Goal: Transaction & Acquisition: Purchase product/service

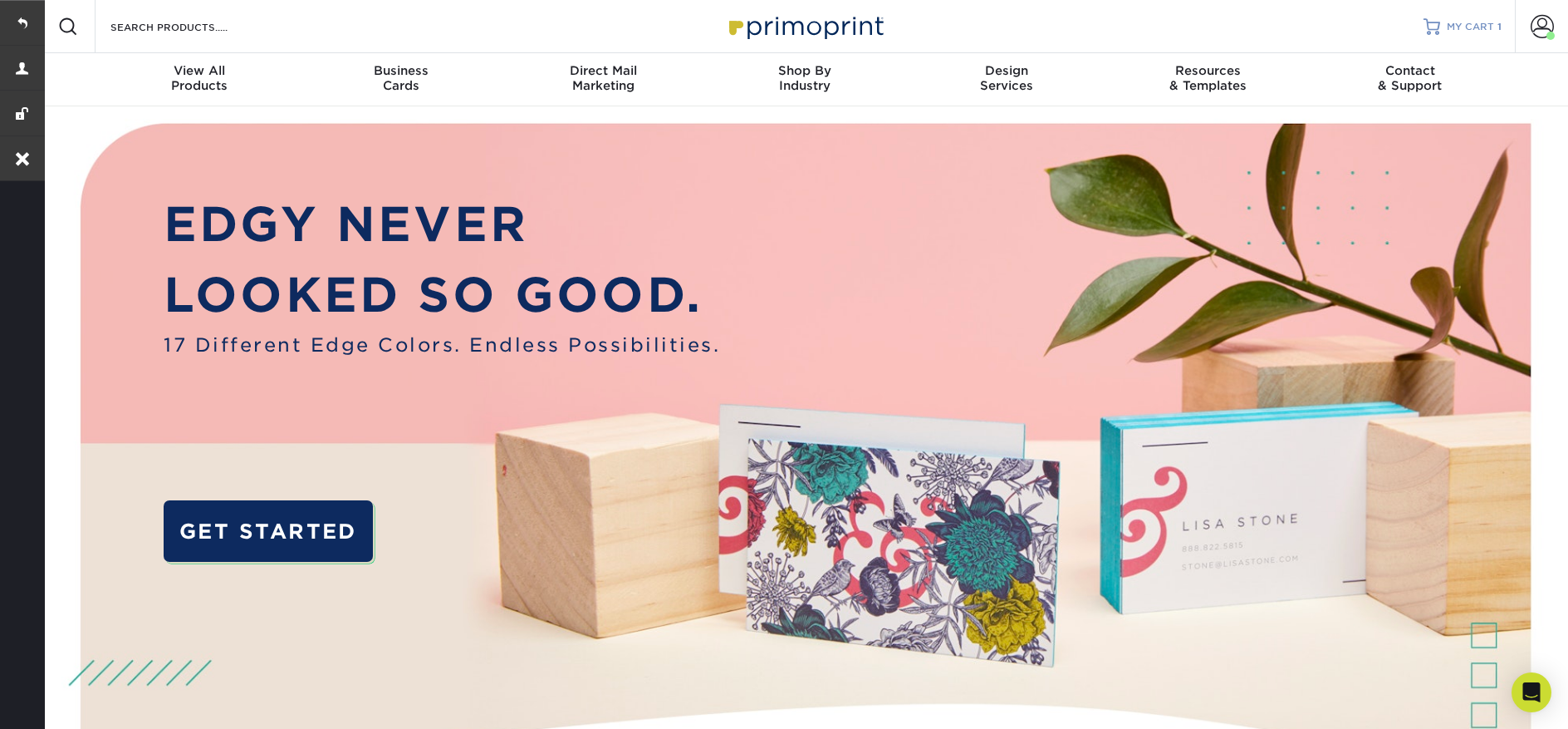
click at [1433, 30] on div at bounding box center [1431, 26] width 16 height 16
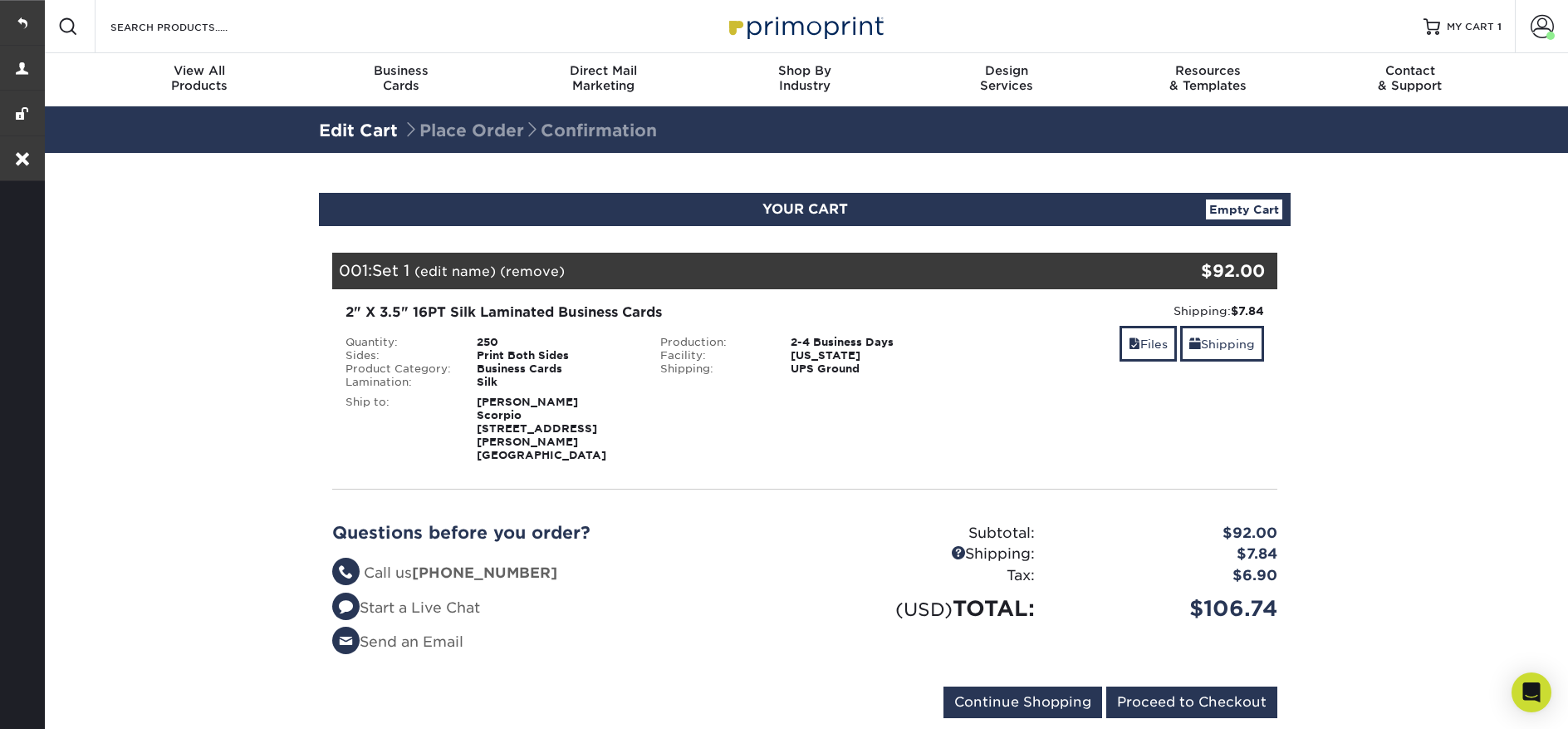
click at [449, 270] on link "(edit name)" at bounding box center [455, 271] width 82 height 15
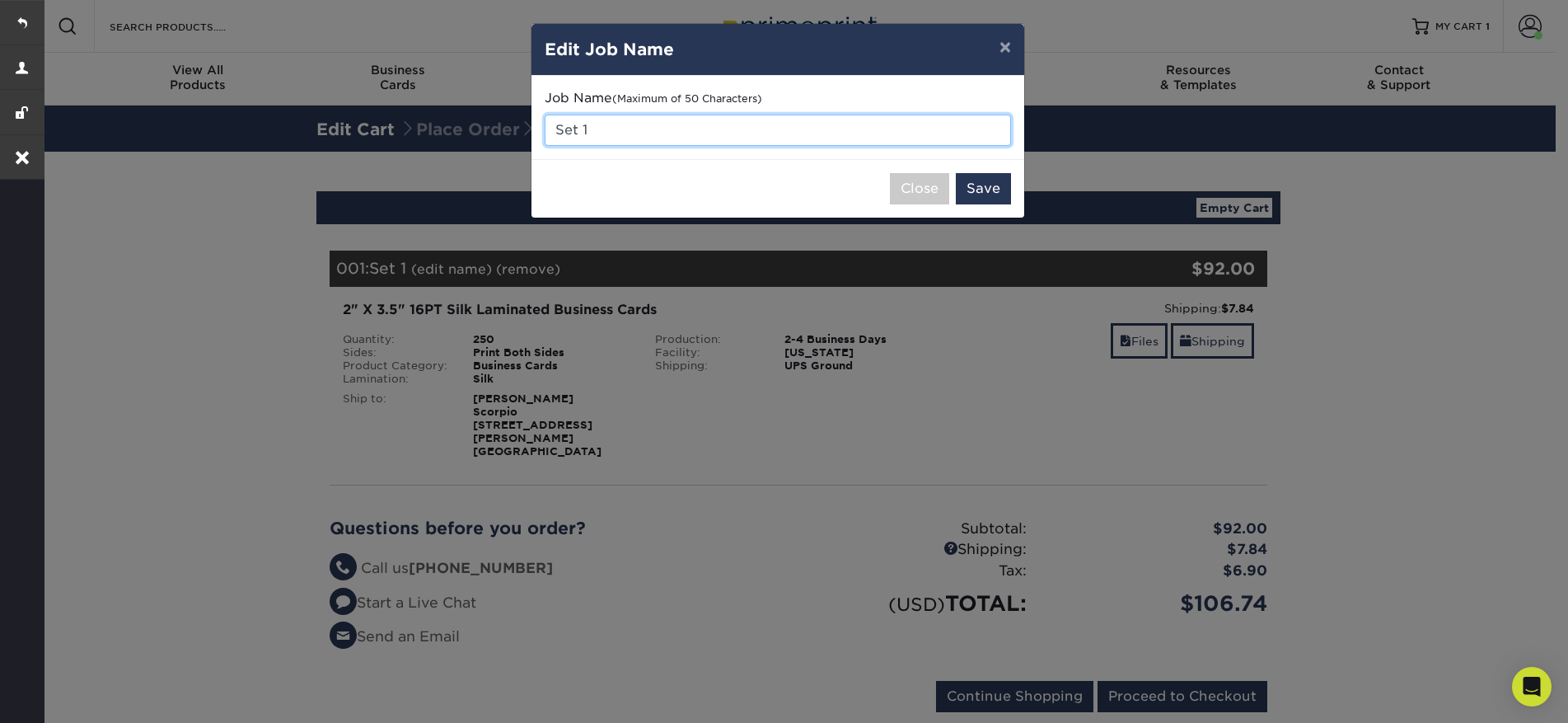
click at [625, 130] on input "Set 1" at bounding box center [777, 130] width 467 height 32
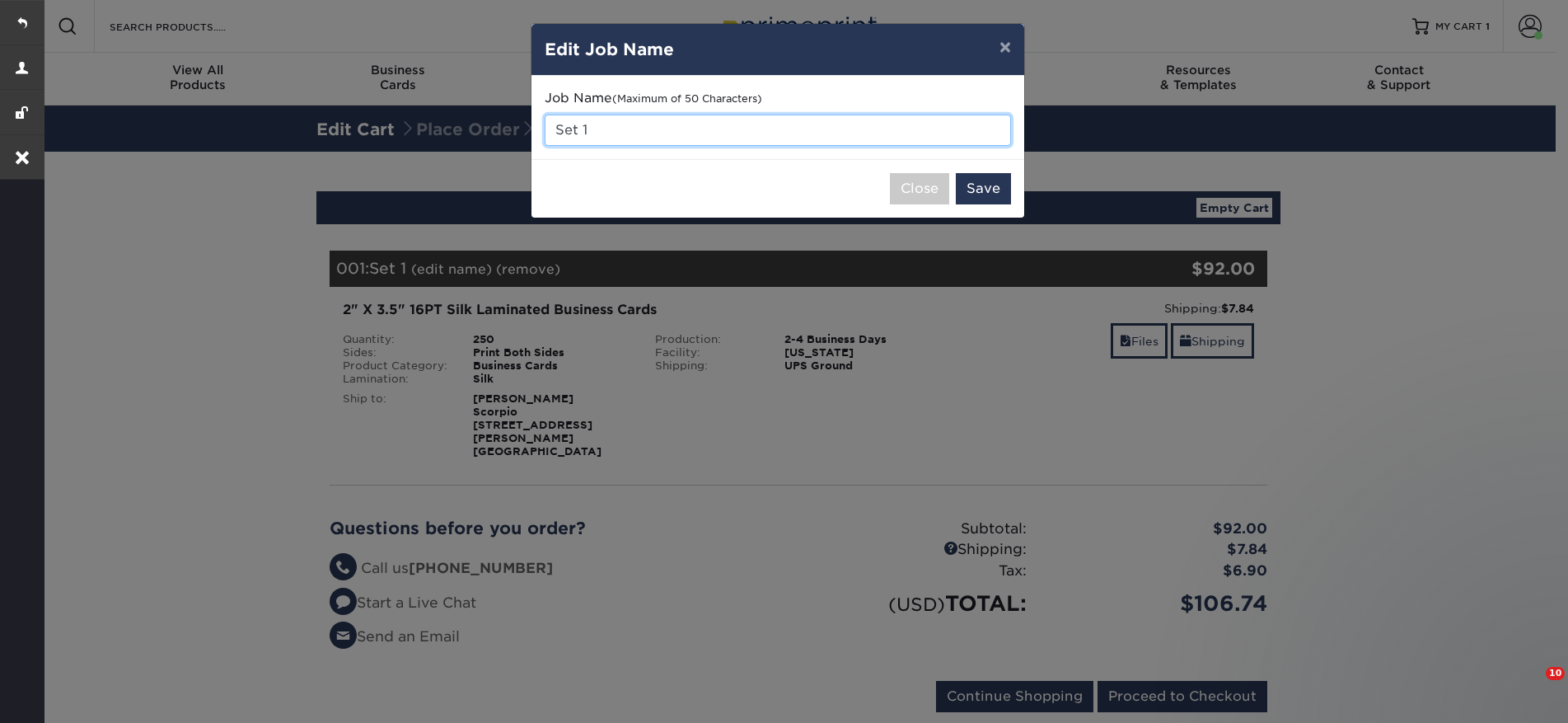
click at [625, 130] on input "Set 1" at bounding box center [777, 130] width 467 height 32
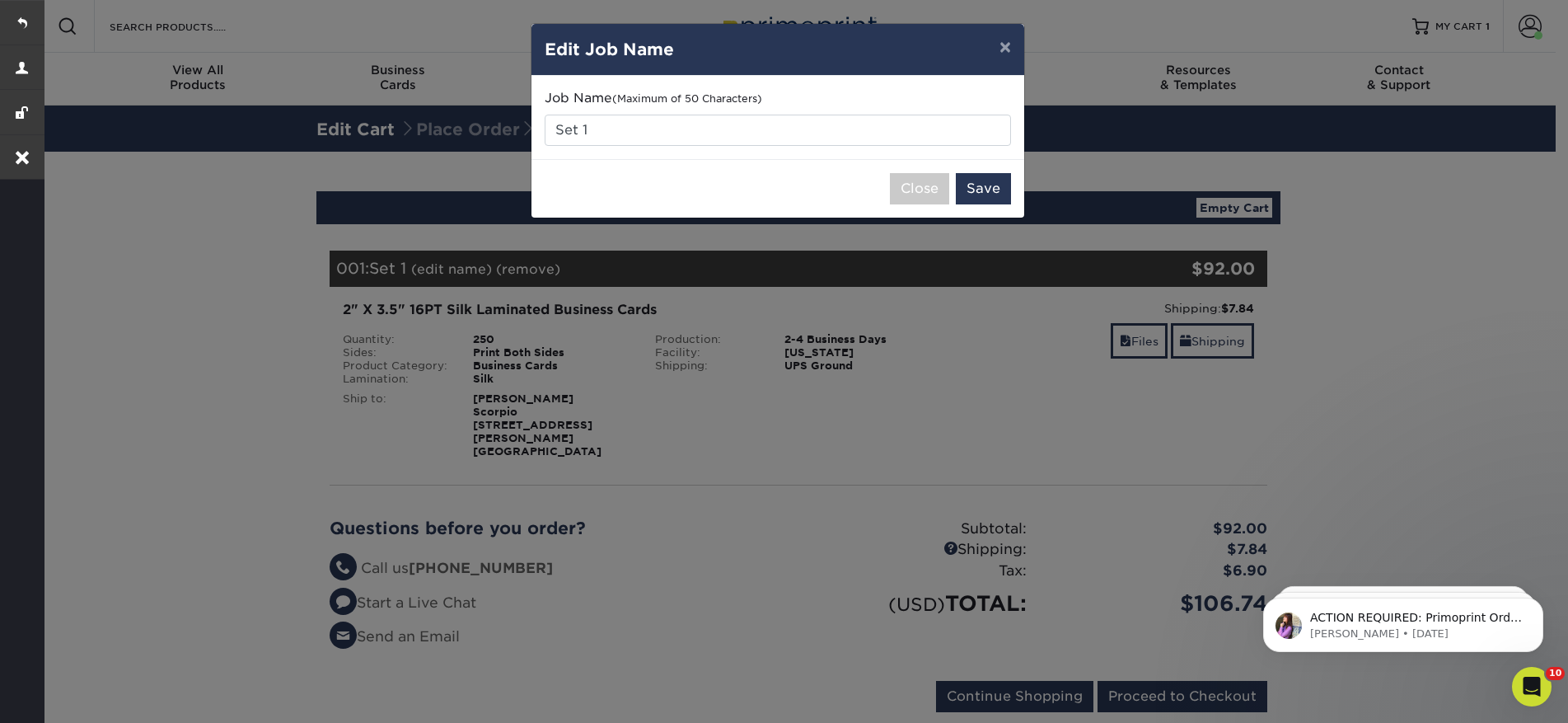
click at [656, 568] on div "× Edit Job Name Job Name (Maximum of 50 Characters) Set 1 Close Save" at bounding box center [784, 361] width 1568 height 723
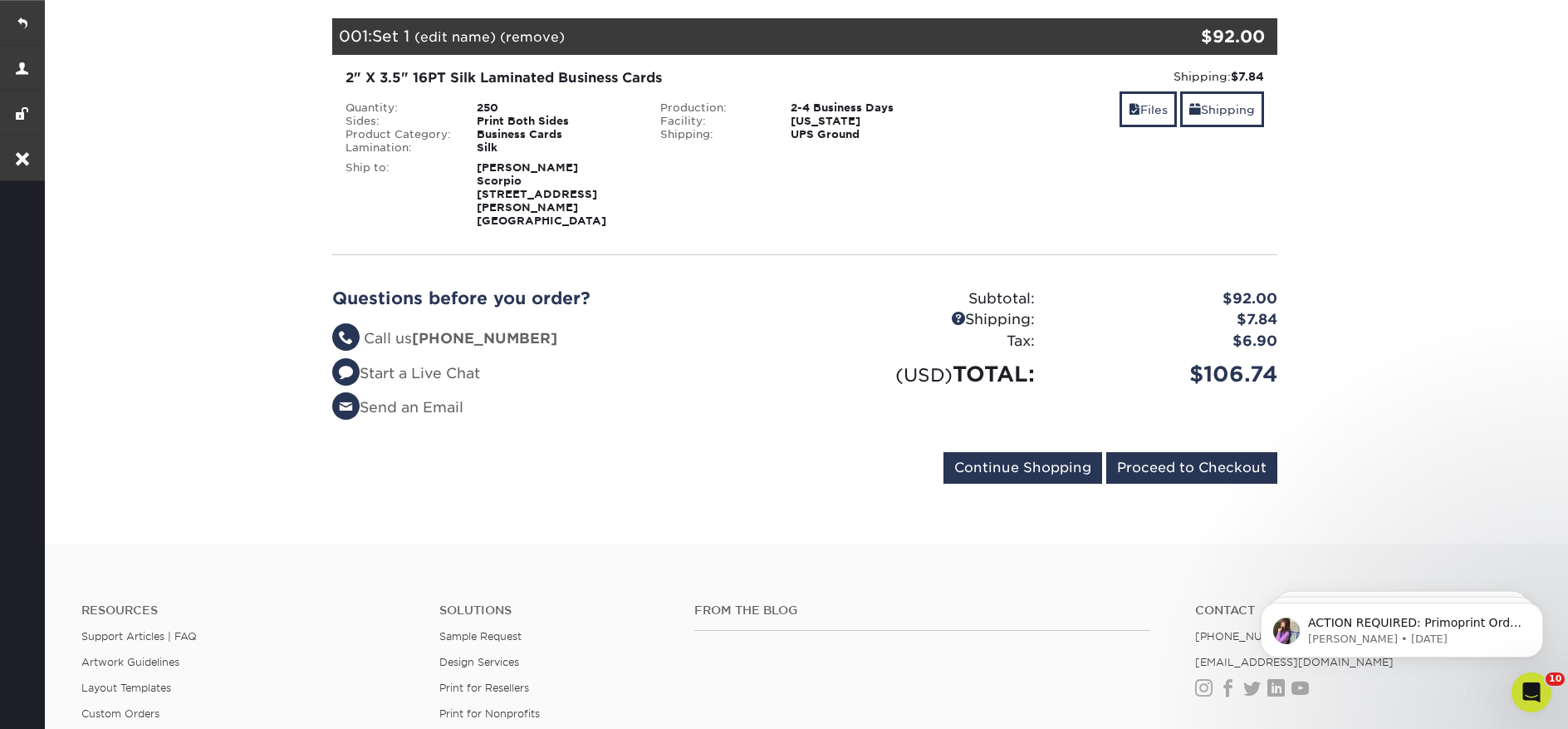
scroll to position [238, 0]
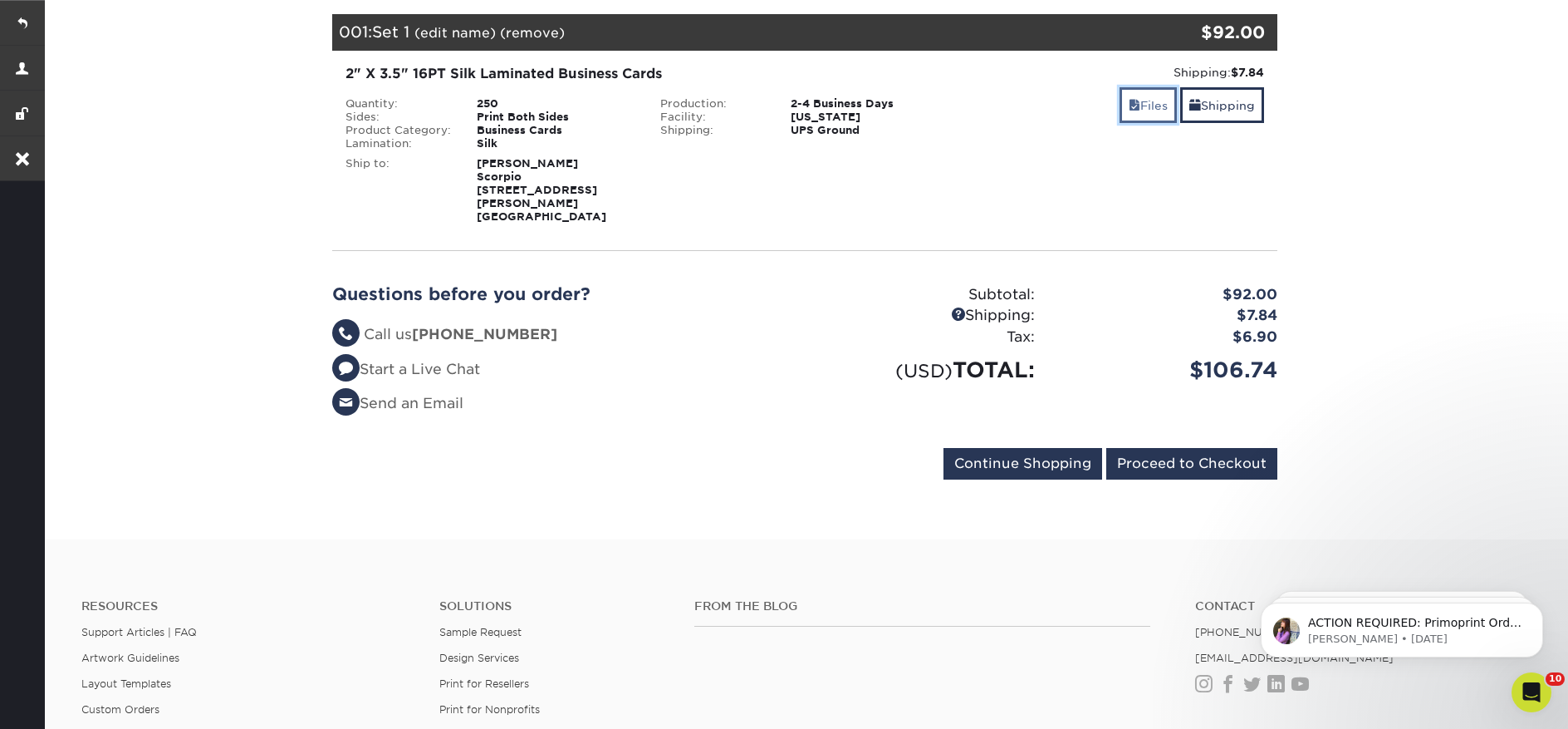
click at [1154, 106] on link "Files" at bounding box center [1148, 105] width 58 height 36
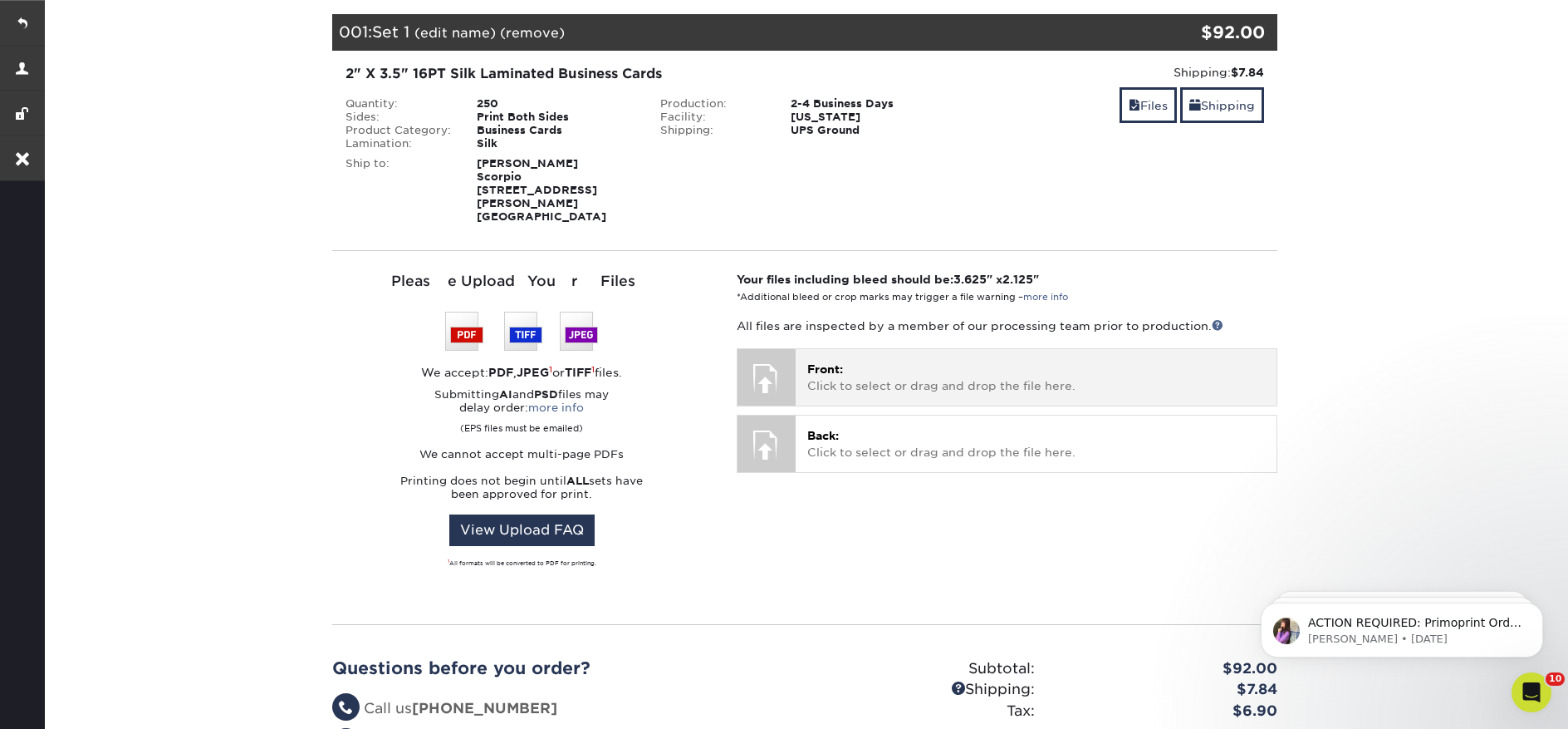
click at [897, 367] on p "Front: Click to select or drag and drop the file here." at bounding box center [1036, 378] width 458 height 34
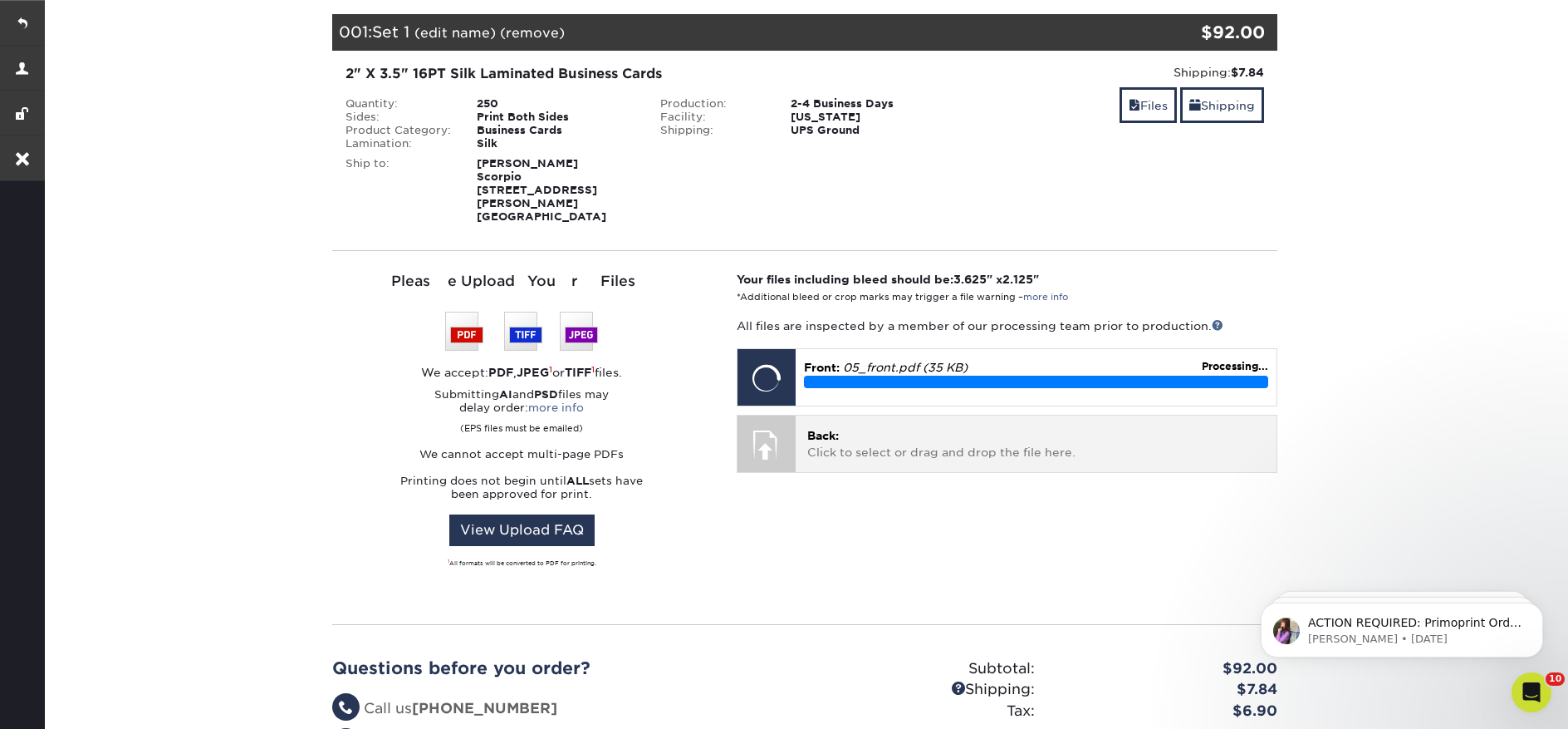
click at [889, 427] on p "Back: Click to select or drag and drop the file here." at bounding box center [1036, 444] width 458 height 34
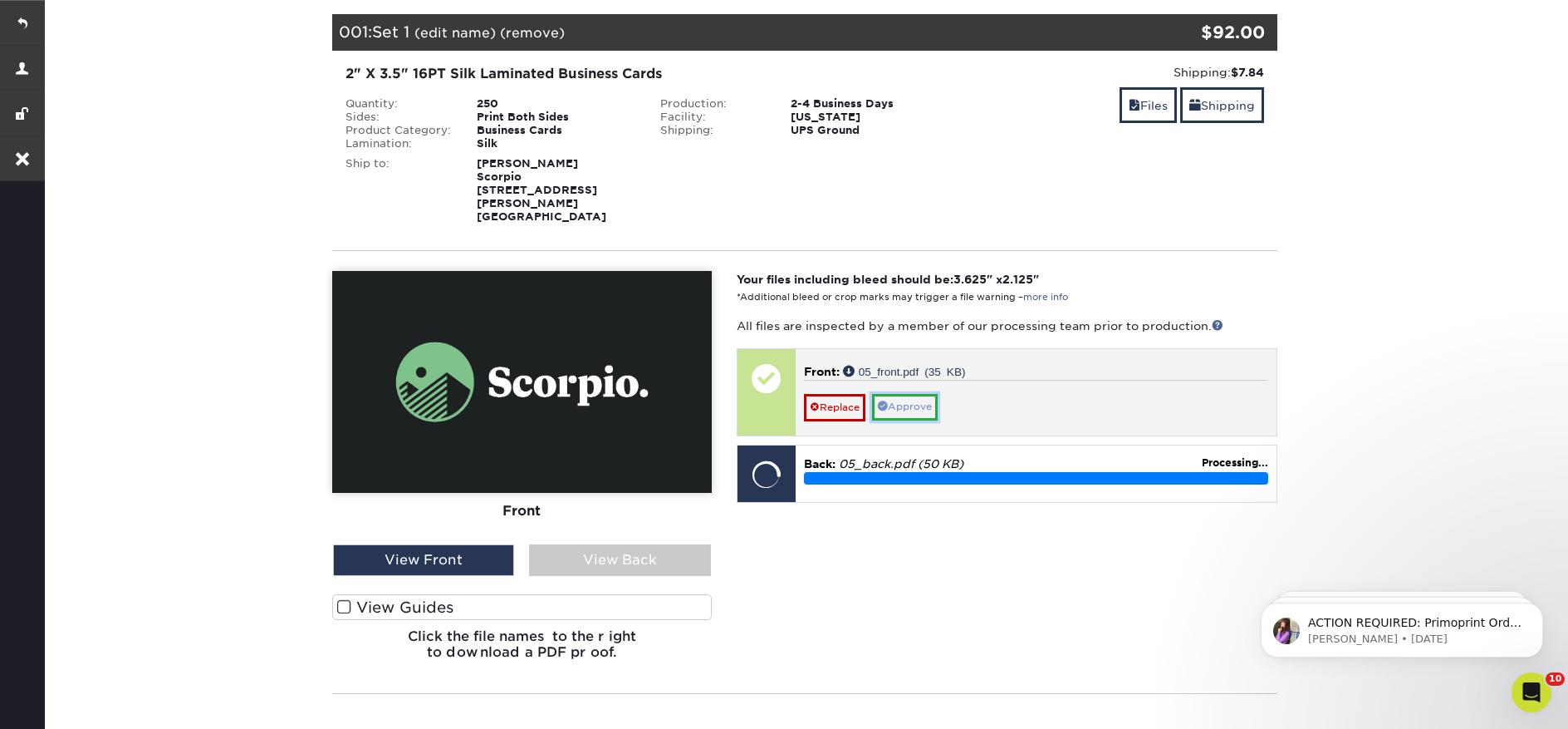
click at [925, 400] on link "Approve" at bounding box center [905, 407] width 65 height 26
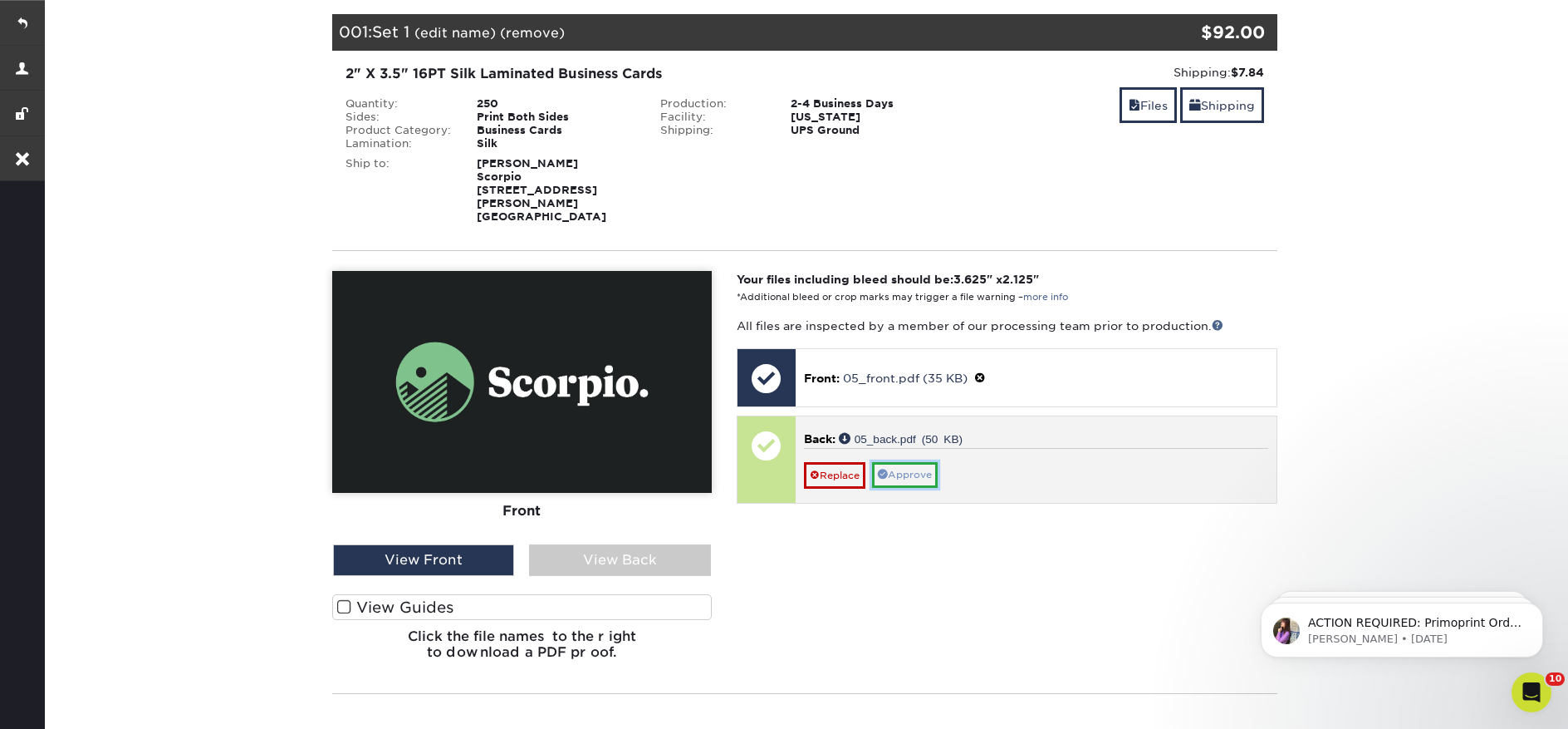
click at [931, 466] on link "Approve" at bounding box center [905, 475] width 65 height 26
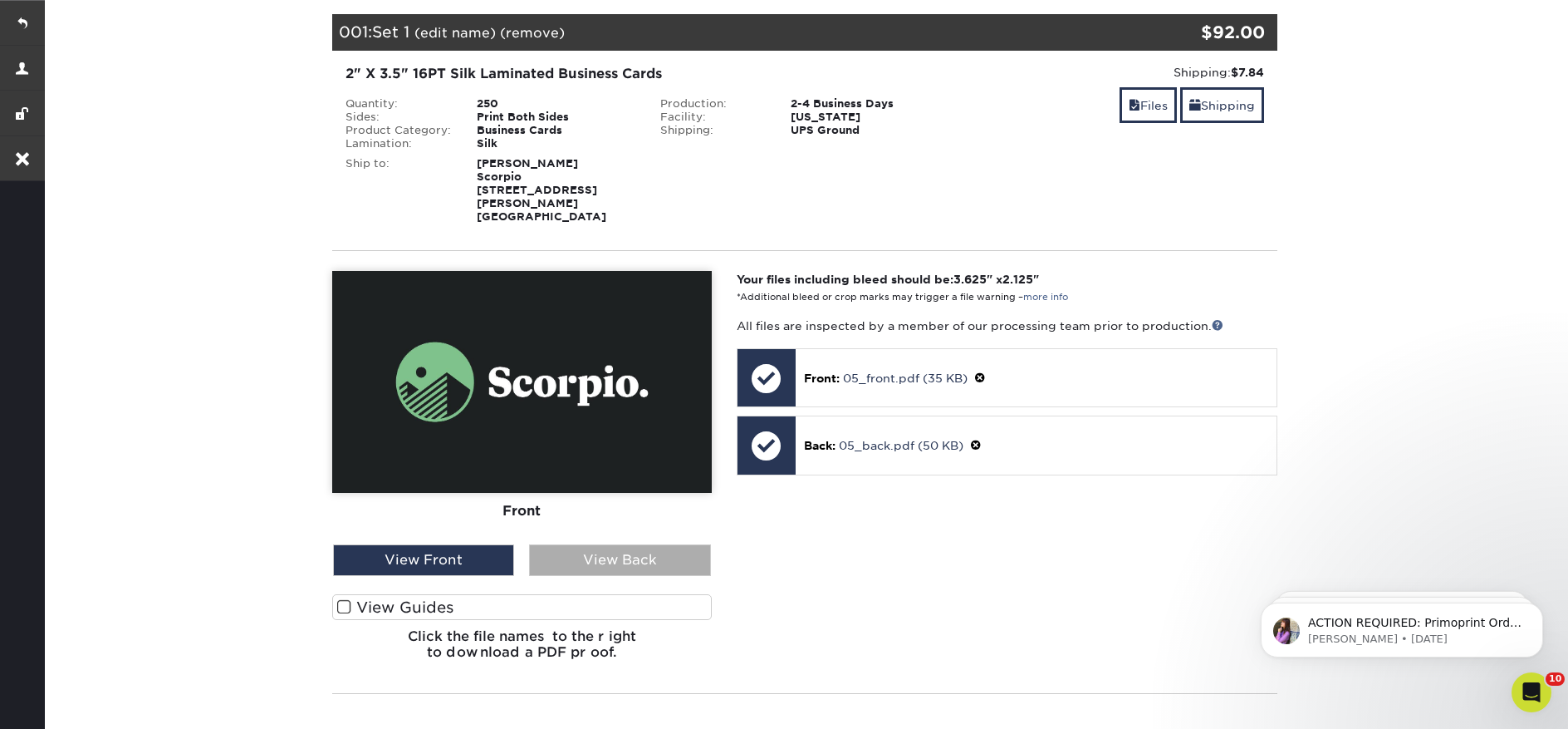
click at [584, 545] on div "View Back" at bounding box center [619, 560] width 181 height 32
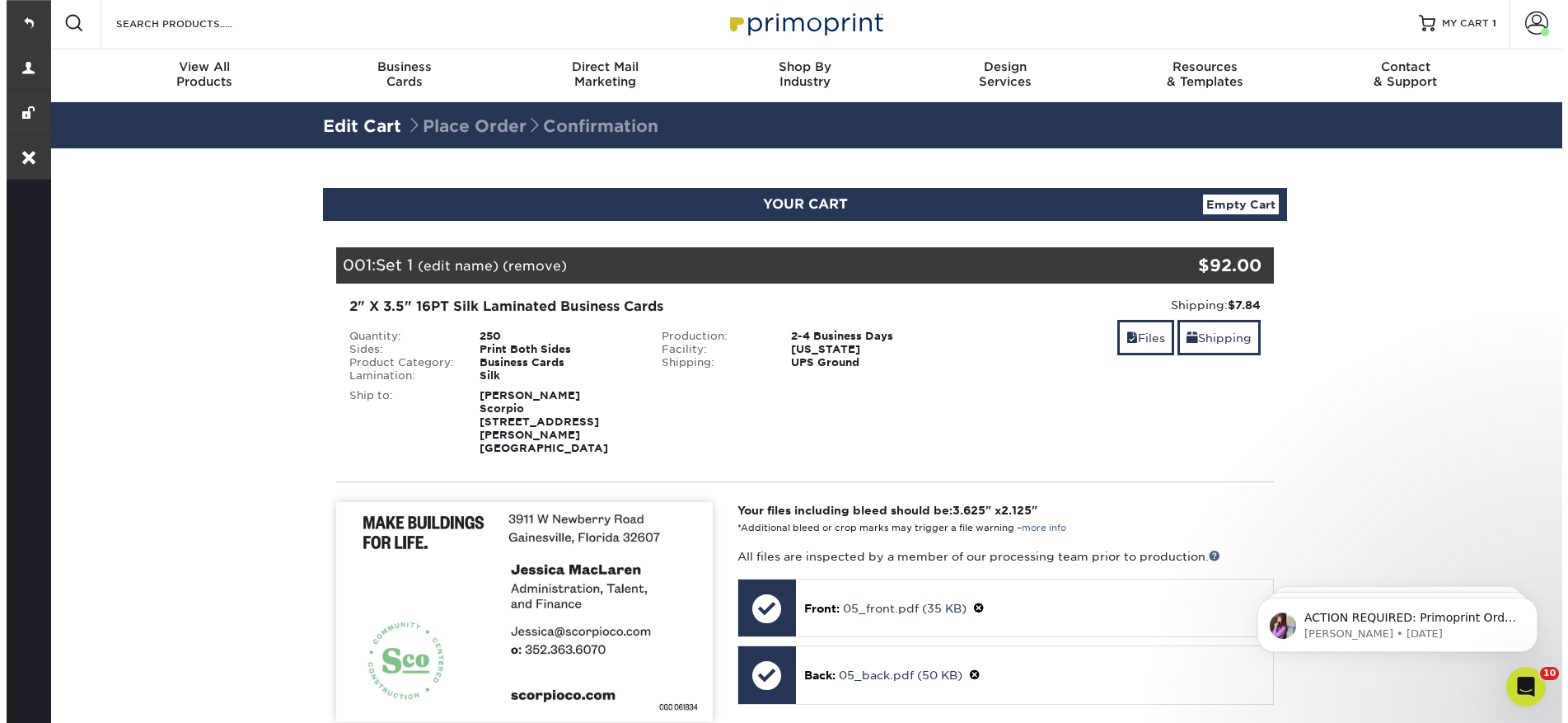
scroll to position [0, 0]
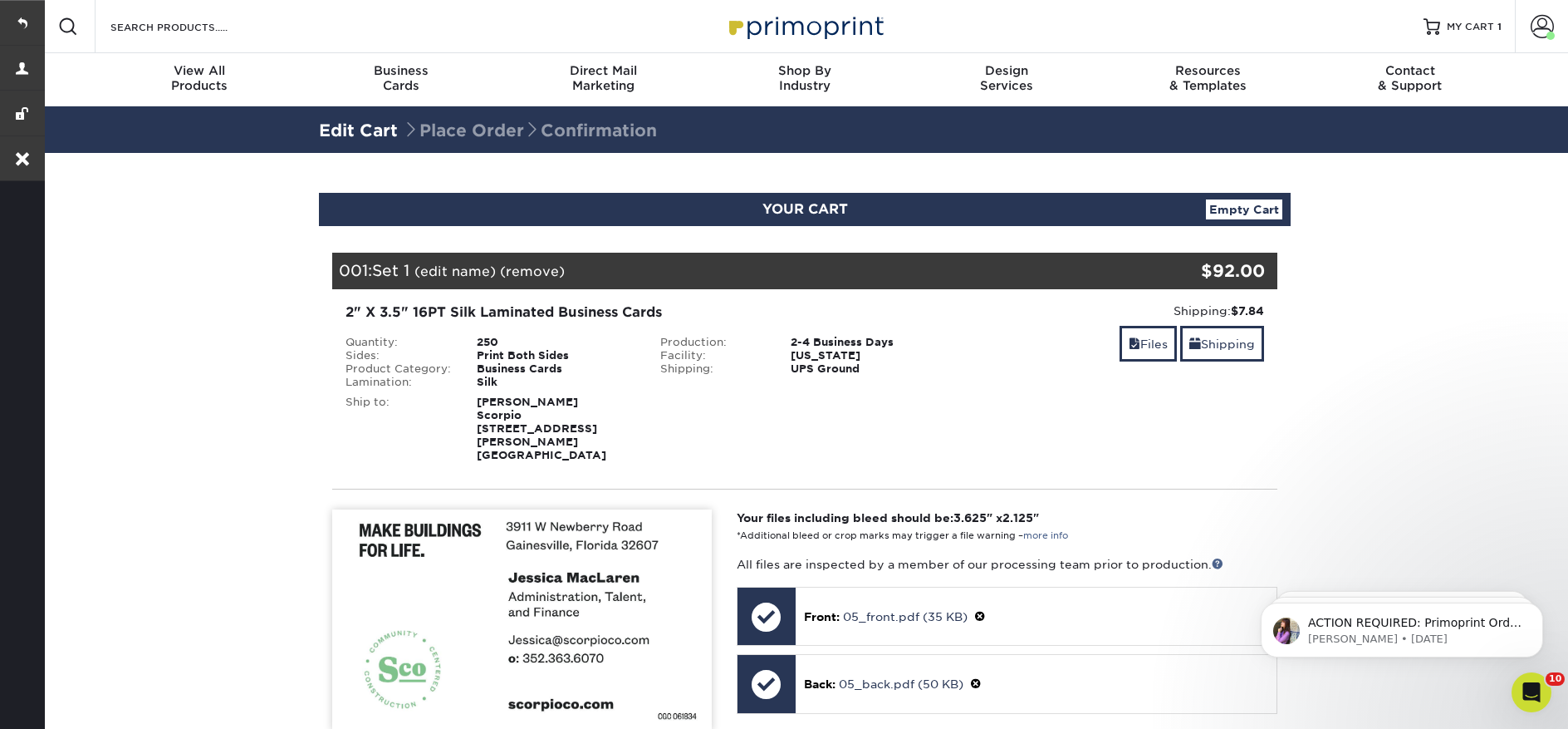
click at [432, 266] on link "(edit name)" at bounding box center [455, 271] width 82 height 15
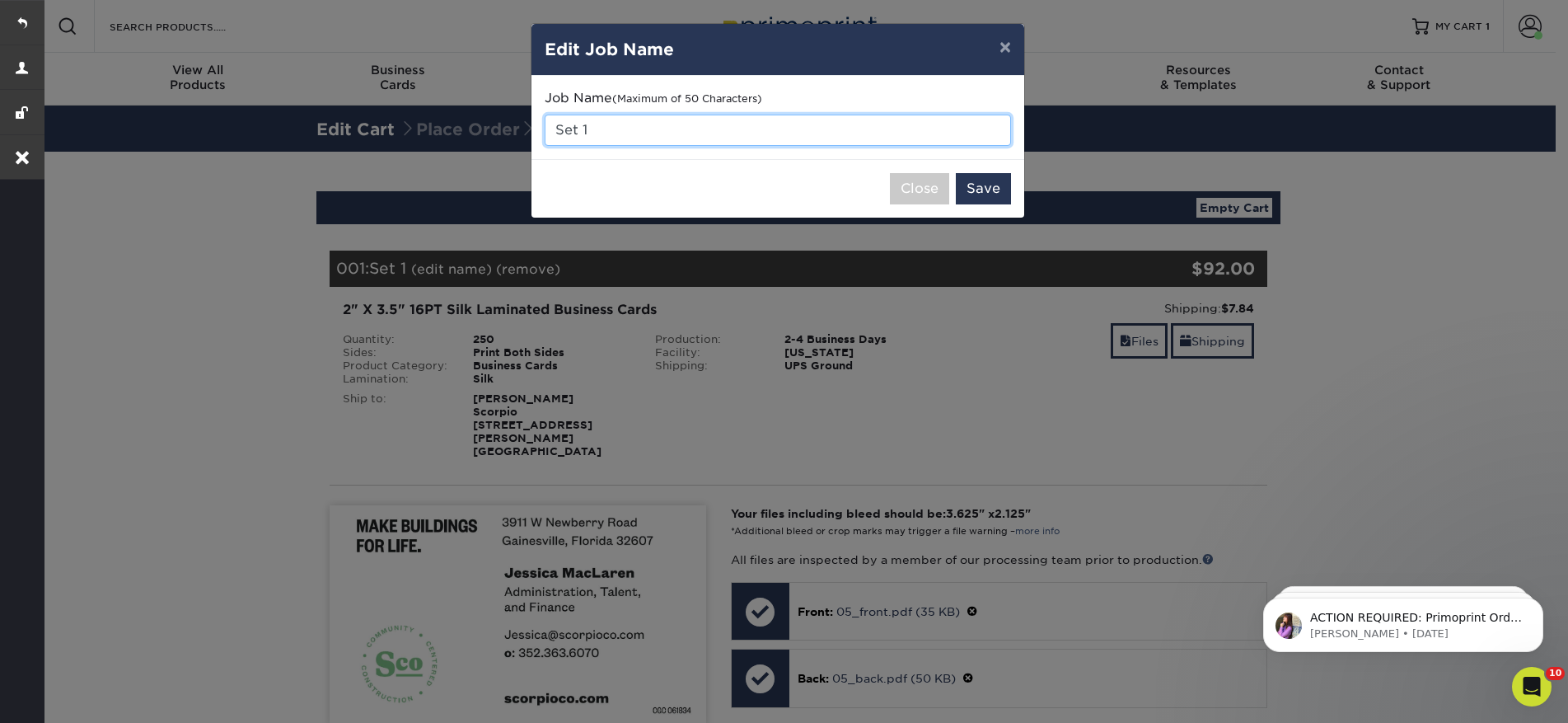
click at [619, 127] on input "Set 1" at bounding box center [777, 130] width 467 height 32
click at [618, 128] on input "Set 1" at bounding box center [777, 130] width 467 height 32
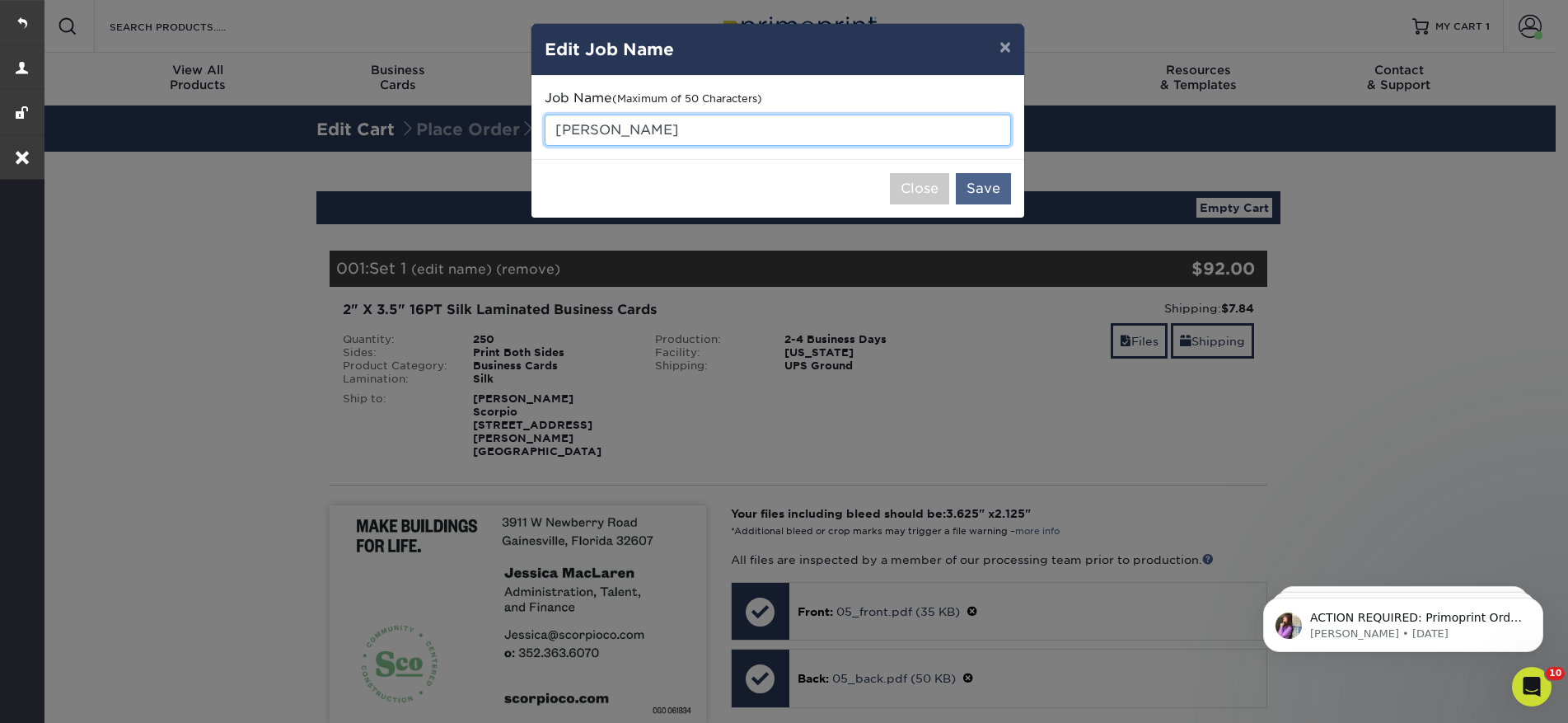
type input "[PERSON_NAME]"
click at [997, 195] on button "Save" at bounding box center [983, 189] width 55 height 32
